Goal: Task Accomplishment & Management: Manage account settings

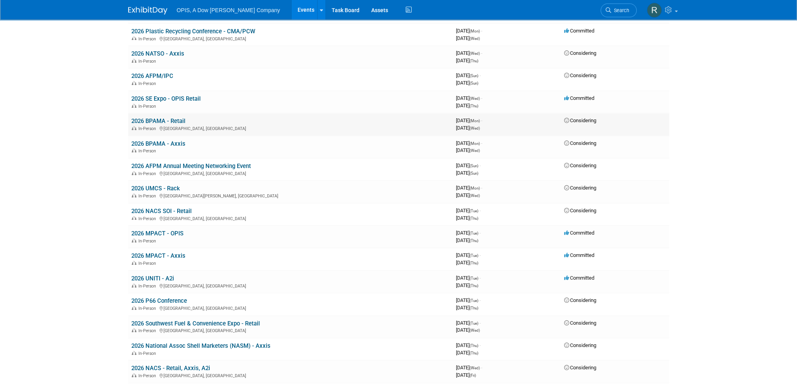
scroll to position [157, 0]
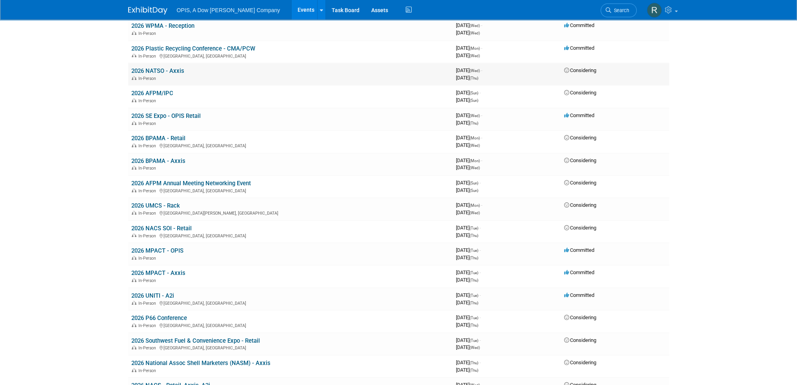
click at [146, 70] on link "2026 NATSO - Axxis" at bounding box center [157, 70] width 53 height 7
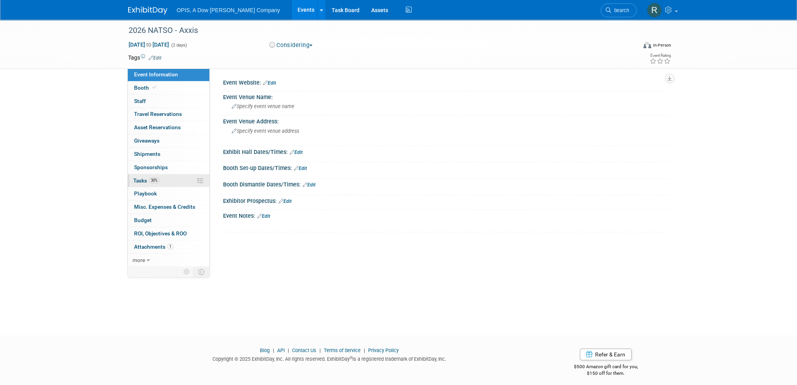
click at [140, 179] on span "Tasks 30%" at bounding box center [146, 181] width 26 height 6
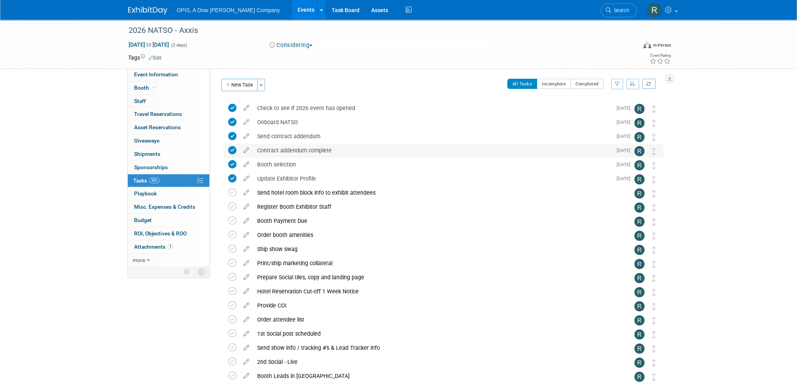
scroll to position [39, 0]
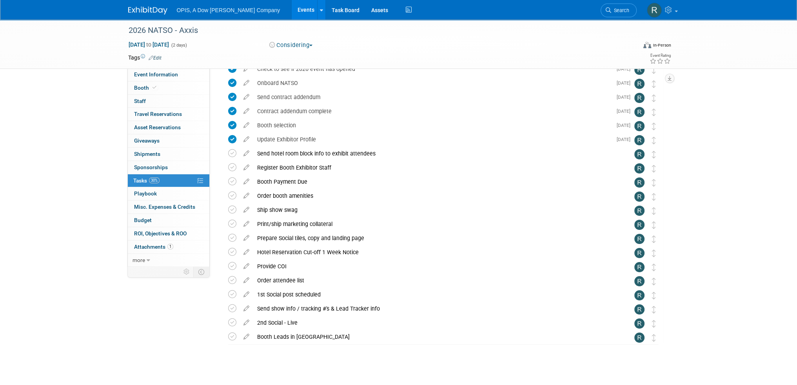
click at [246, 181] on icon at bounding box center [247, 180] width 14 height 10
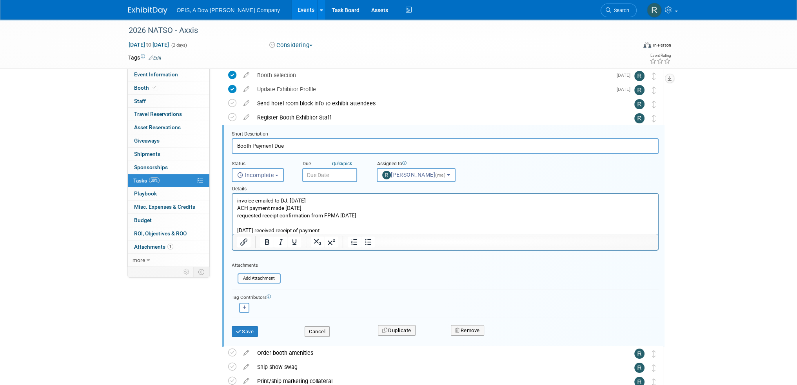
scroll to position [100, 0]
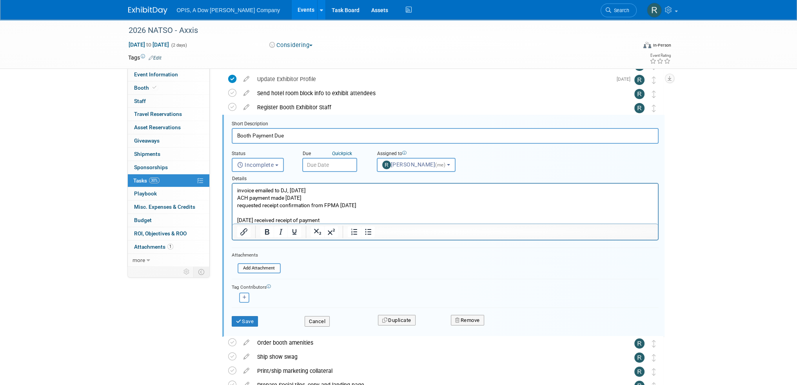
drag, startPoint x: 373, startPoint y: 204, endPoint x: 258, endPoint y: 208, distance: 115.0
click at [258, 208] on p "invoice emailed to DJ, 05/01/2025 ACH payment made 05/19/2025 requested receipt…" at bounding box center [445, 205] width 416 height 37
drag, startPoint x: 237, startPoint y: 191, endPoint x: 353, endPoint y: 221, distance: 120.0
click at [353, 221] on p "invoice emailed to DJ, 05/01/2025 ACH payment made 05/19/2025 requested receipt…" at bounding box center [445, 205] width 416 height 37
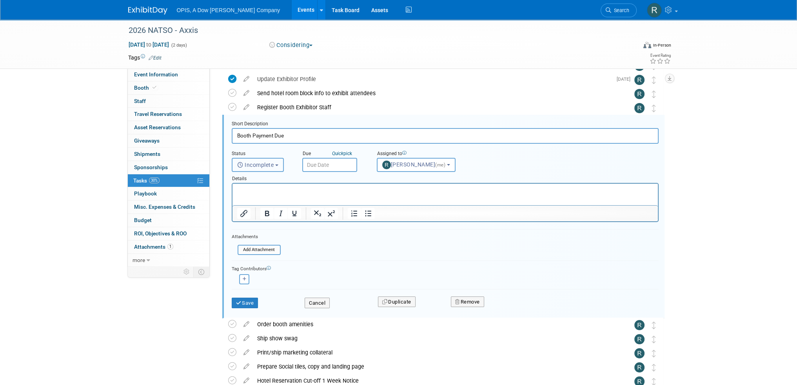
click at [265, 162] on span "Incomplete" at bounding box center [255, 165] width 37 height 6
click at [256, 196] on label "Completed" at bounding box center [257, 199] width 42 height 13
click at [233, 196] on input "Completed" at bounding box center [230, 197] width 5 height 5
select select "3"
click at [323, 166] on input "text" at bounding box center [329, 165] width 55 height 14
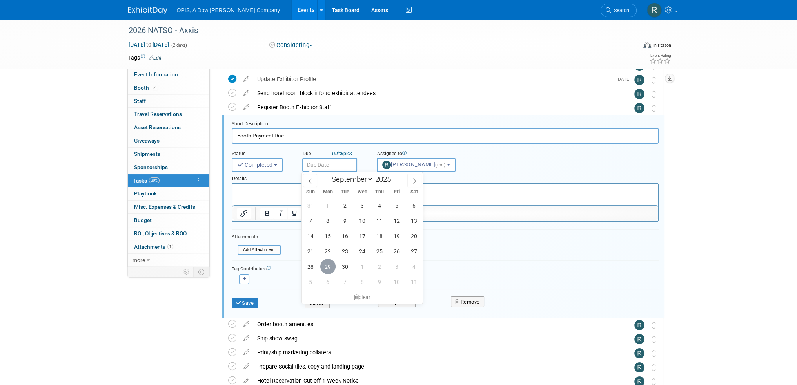
click at [324, 266] on span "29" at bounding box center [327, 266] width 15 height 15
type input "Sep 29, 2025"
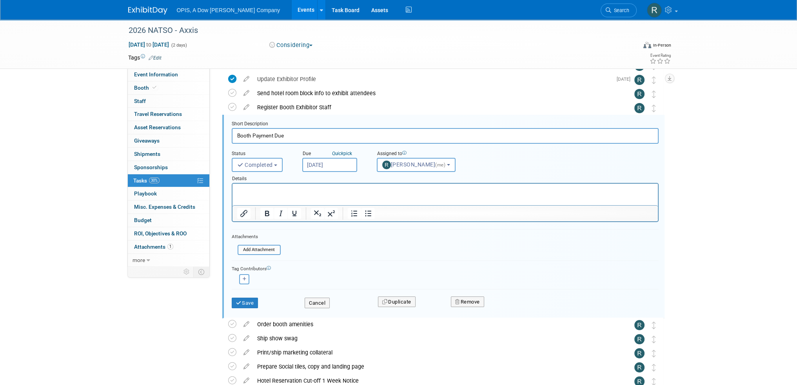
click at [298, 194] on p "Rich Text Area. Press ALT-0 for help." at bounding box center [445, 190] width 416 height 7
click at [266, 249] on input "file" at bounding box center [240, 250] width 80 height 9
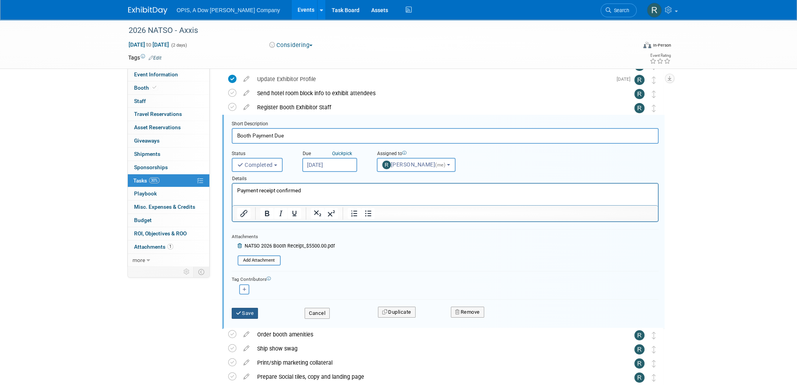
click at [257, 310] on button "Save" at bounding box center [245, 313] width 27 height 11
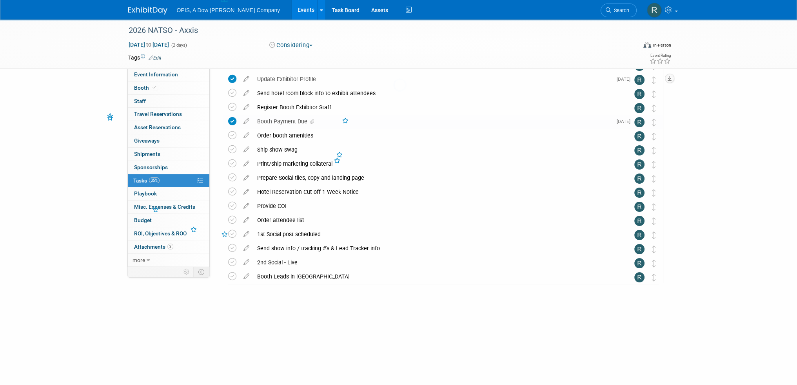
scroll to position [46, 0]
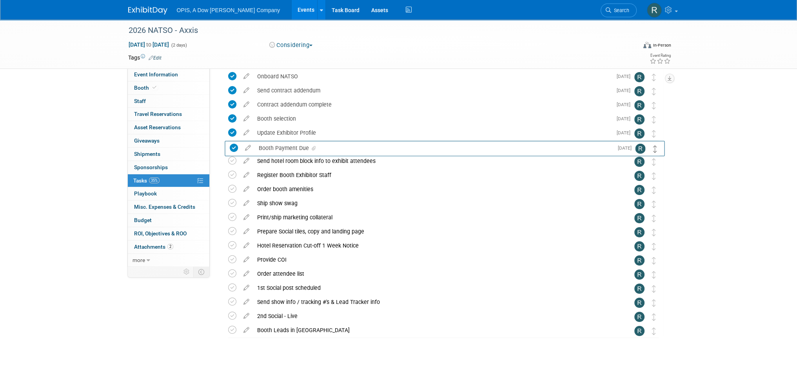
drag, startPoint x: 653, startPoint y: 178, endPoint x: 655, endPoint y: 151, distance: 27.1
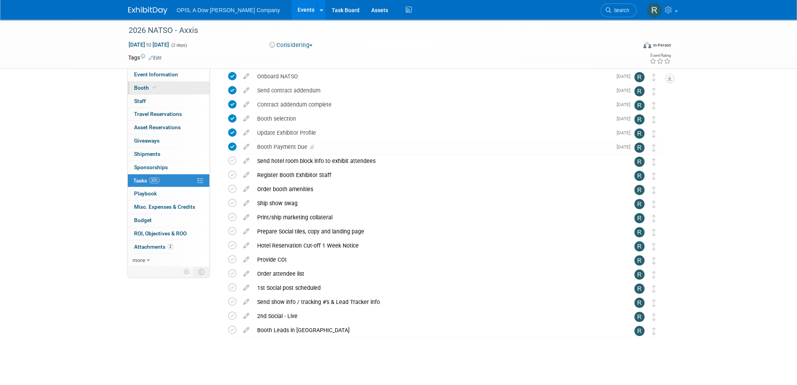
click at [141, 89] on span "Booth" at bounding box center [146, 88] width 24 height 6
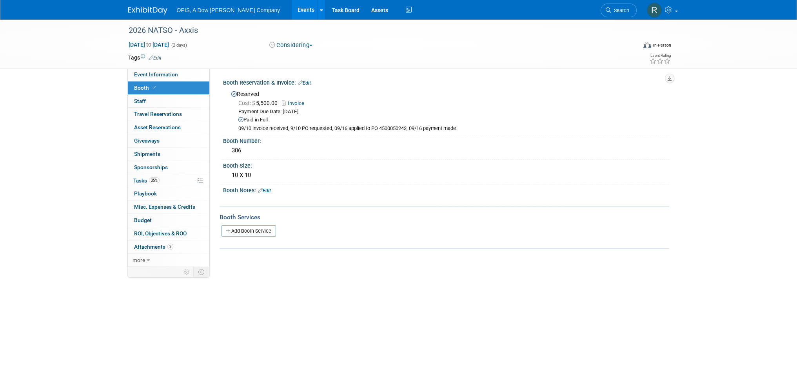
click at [311, 83] on link "Edit" at bounding box center [304, 82] width 13 height 5
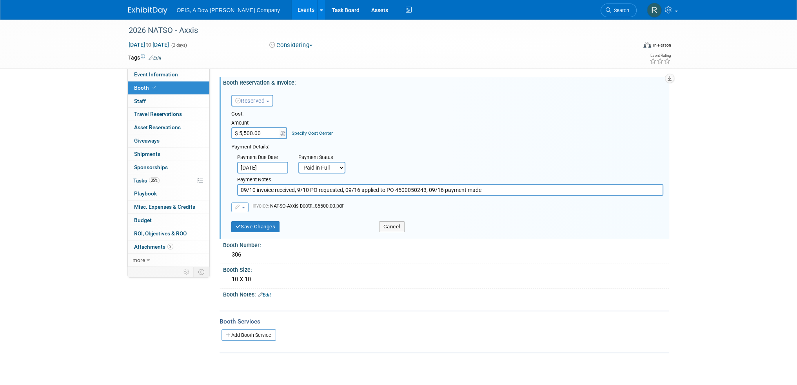
click at [486, 190] on input "09/10 invoice received, 9/10 PO requested, 09/16 applied to PO 4500050243, 09/1…" at bounding box center [450, 190] width 426 height 12
type input "09/10 invoice received, 9/10 PO requested, 09/16 applied to PO 4500050243, 09/1…"
click at [202, 178] on div "Event Information Event Info Booth Booth 0 Staff 0 Staff 0 Travel Reservations …" at bounding box center [398, 187] width 553 height 334
click at [267, 223] on button "Save Changes" at bounding box center [255, 227] width 49 height 11
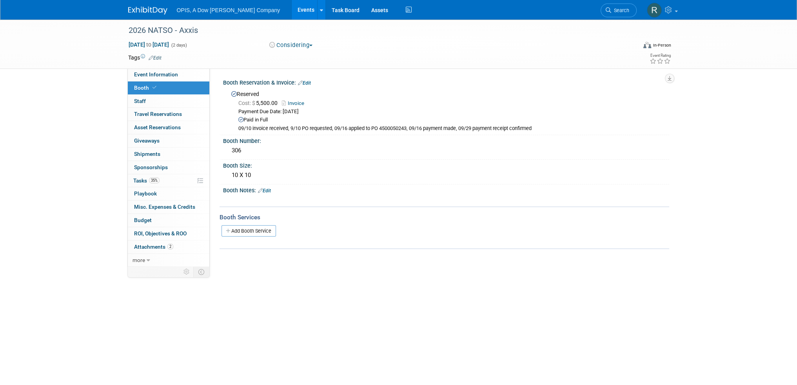
click at [292, 10] on link "Events" at bounding box center [306, 10] width 29 height 20
